Goal: Check status

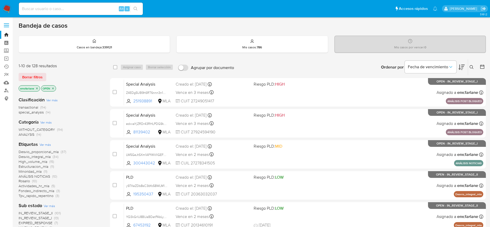
click at [80, 7] on input at bounding box center [81, 8] width 124 height 7
paste input "GNC8aR77bTD22K68GXU1N5ZO"
type input "GNC8aR77bTD22K68GXU1N5ZO"
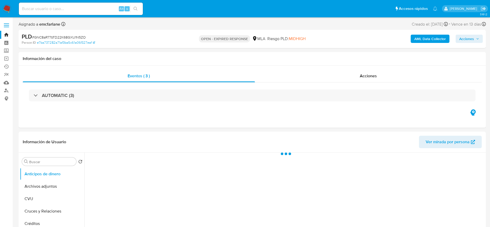
select select "10"
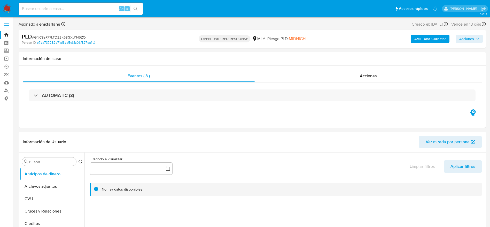
click at [92, 10] on input at bounding box center [81, 8] width 124 height 7
paste input "PAHsLXudaUhzcAiDgbbh2uVZ"
type input "PAHsLXudaUhzcAiDgbbh2uVZ"
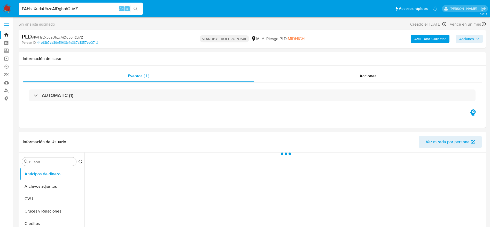
select select "10"
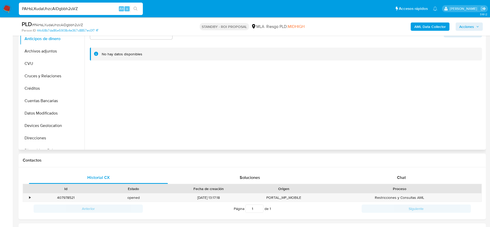
scroll to position [155, 0]
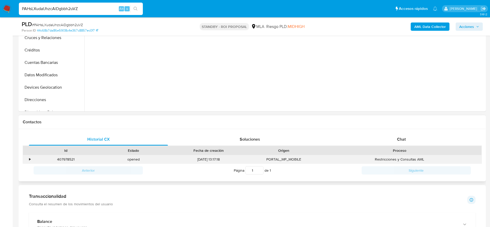
click at [69, 157] on div "407978521" at bounding box center [66, 159] width 68 height 9
copy div "407978521"
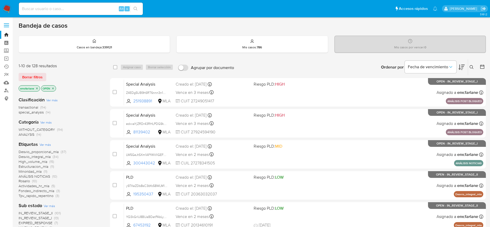
click at [68, 5] on input at bounding box center [81, 8] width 124 height 7
paste input "GNC8aR77bTD22K68GXU1N5ZO"
type input "GNC8aR77bTD22K68GXU1N5ZO"
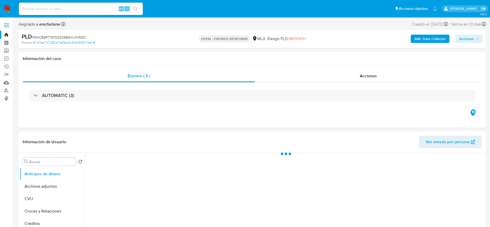
select select "10"
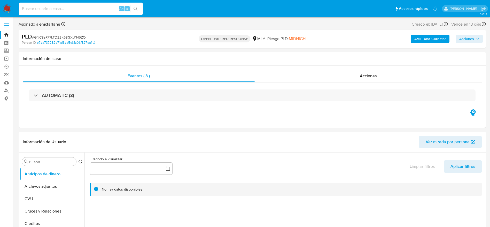
click at [90, 11] on input at bounding box center [81, 8] width 124 height 7
paste input "YMm7NaSPD0ZcxLUklw24AZrs"
type input "YMm7NaSPD0ZcxLUklw24AZrs"
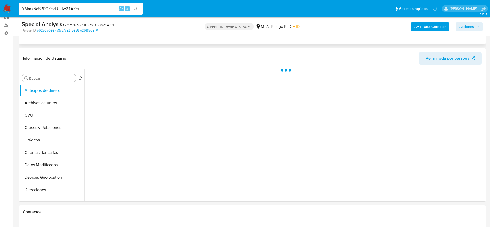
scroll to position [77, 0]
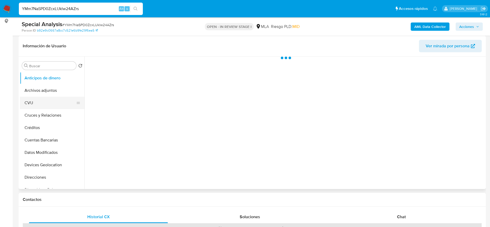
select select "10"
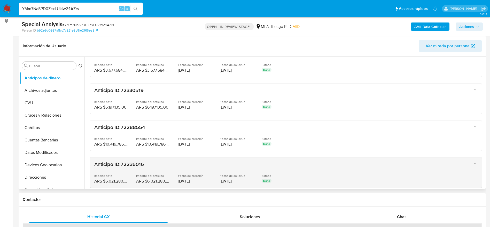
drag, startPoint x: 409, startPoint y: 217, endPoint x: 365, endPoint y: 159, distance: 73.1
click at [409, 217] on div "Chat" at bounding box center [401, 216] width 139 height 12
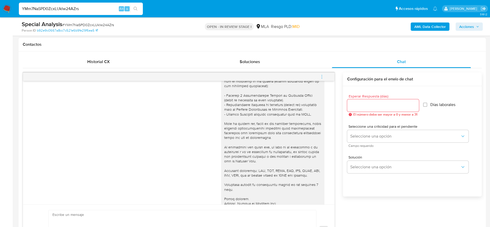
scroll to position [0, 0]
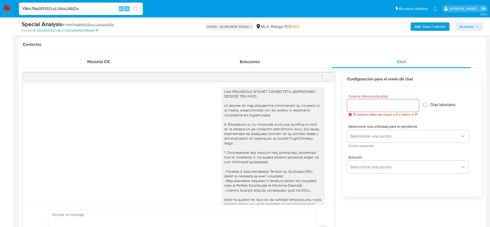
click at [84, 7] on input "YMm7NaSPD0ZcxLUklw24AZrs" at bounding box center [81, 8] width 124 height 7
paste input "7AXh3kjWuLBaHmHg8gDxAiBT"
type input "7AXh3kjWuLBaHmHg8gDxAiBT"
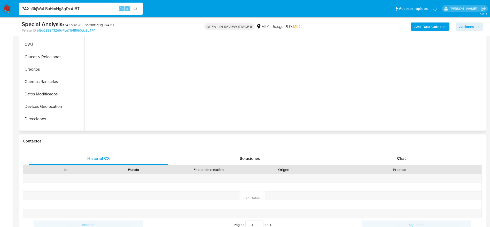
select select "10"
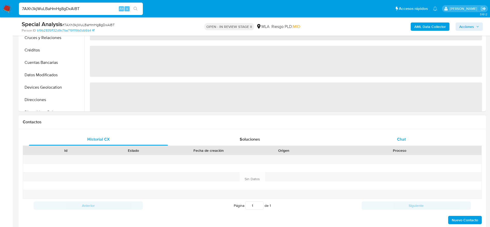
click at [394, 144] on div "Chat" at bounding box center [401, 139] width 139 height 12
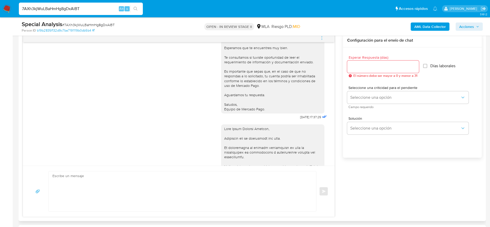
scroll to position [343, 0]
